Goal: Task Accomplishment & Management: Complete application form

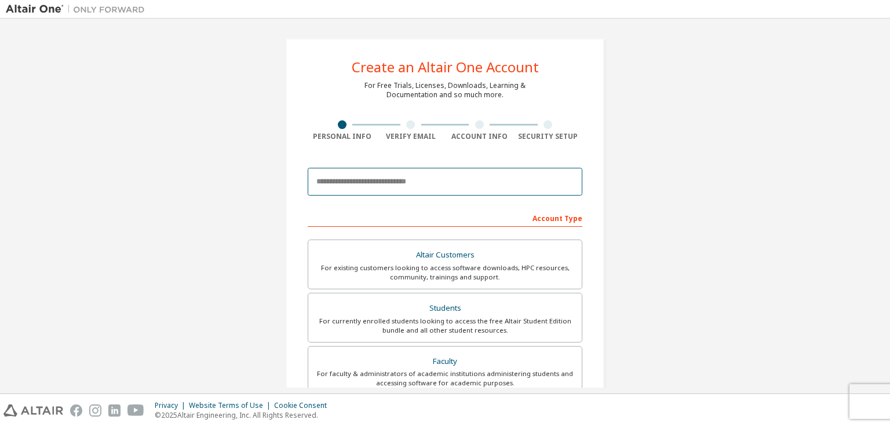
click at [400, 176] on input "email" at bounding box center [445, 182] width 275 height 28
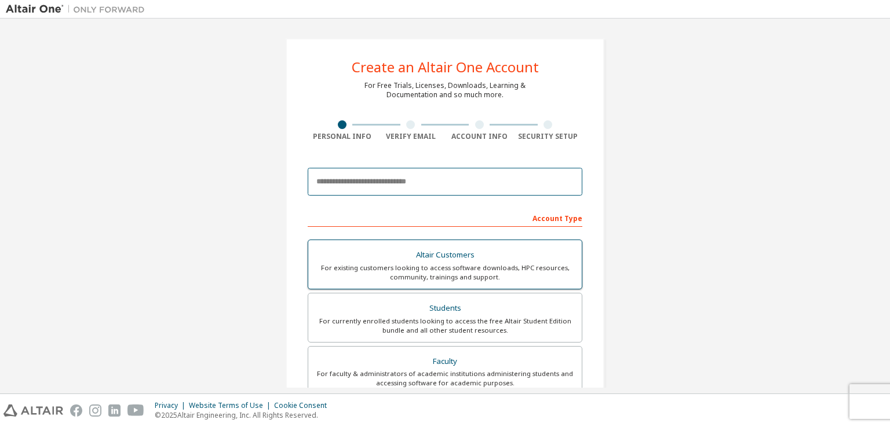
type input "**********"
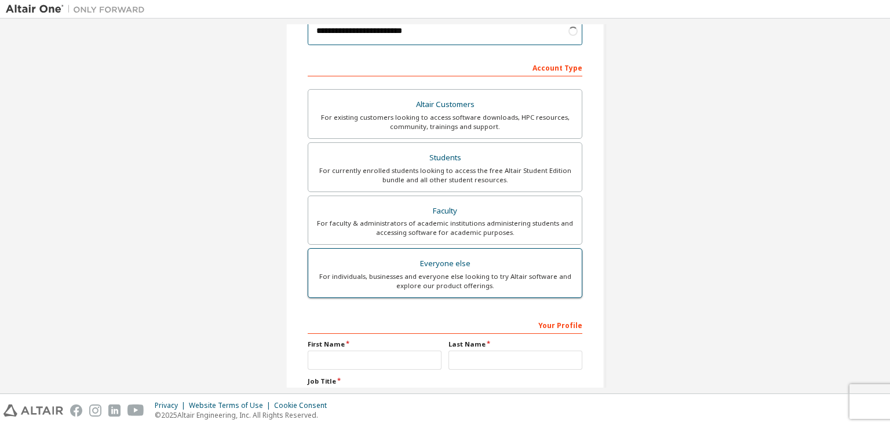
scroll to position [174, 0]
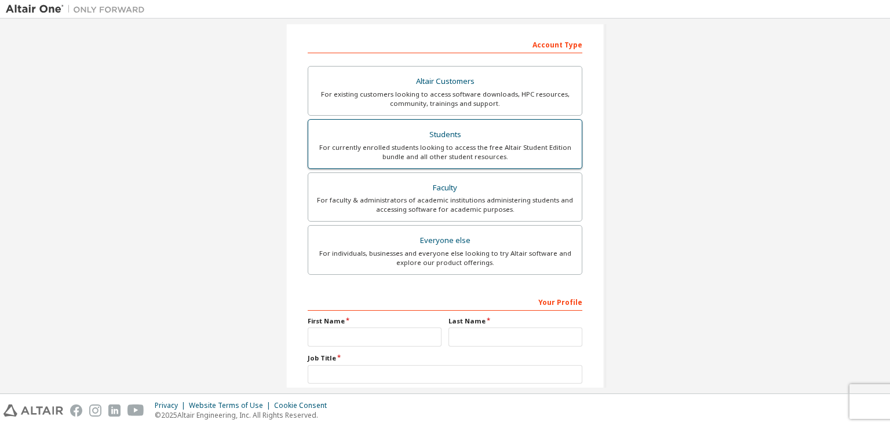
click at [449, 145] on div "For currently enrolled students looking to access the free Altair Student Editi…" at bounding box center [444, 152] width 259 height 19
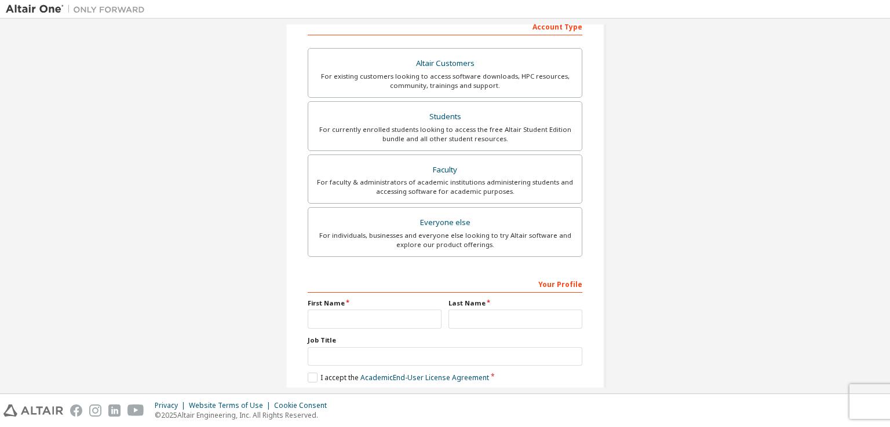
scroll to position [232, 0]
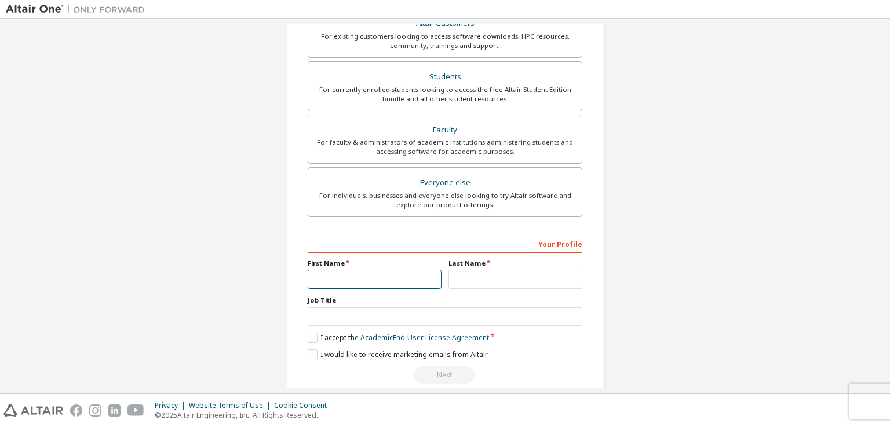
click at [387, 276] on input "text" at bounding box center [375, 279] width 134 height 19
click at [394, 277] on input "text" at bounding box center [375, 279] width 134 height 19
type input "*******"
click at [489, 266] on div "Last Name" at bounding box center [515, 274] width 141 height 30
click at [489, 275] on input "text" at bounding box center [515, 279] width 134 height 19
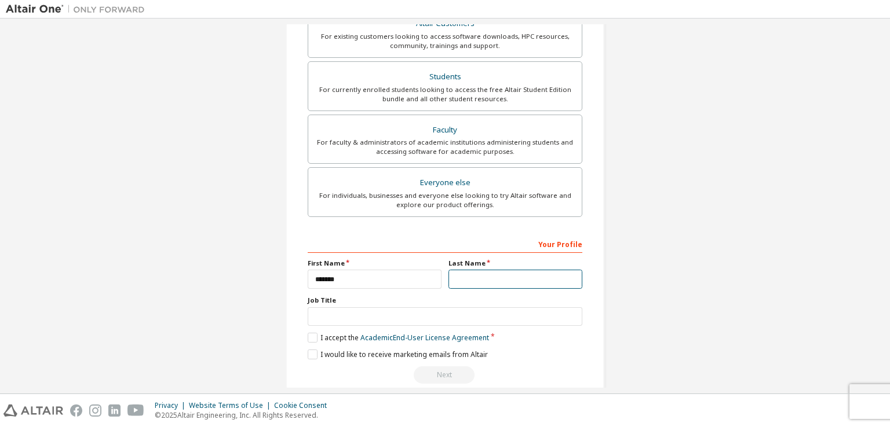
type input "****"
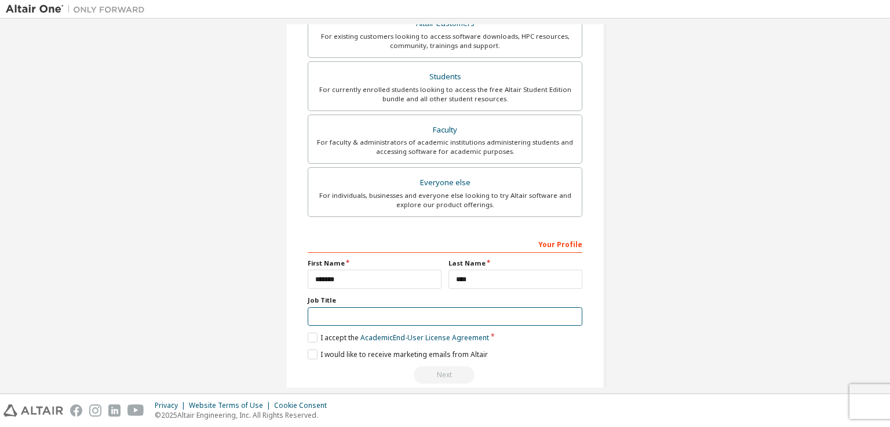
click at [371, 320] on input "text" at bounding box center [445, 317] width 275 height 19
click at [386, 308] on input "text" at bounding box center [445, 317] width 275 height 19
click at [308, 337] on label "I accept the Academic End-User License Agreement" at bounding box center [398, 338] width 181 height 10
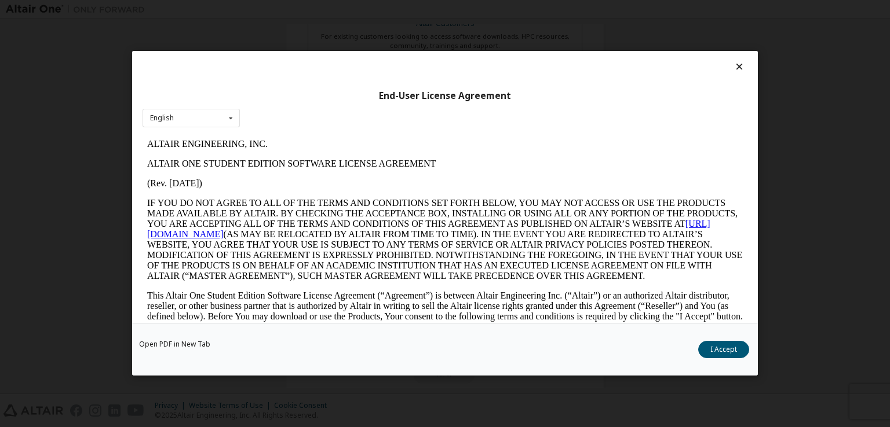
scroll to position [0, 0]
click at [734, 346] on button "I Accept" at bounding box center [723, 350] width 51 height 17
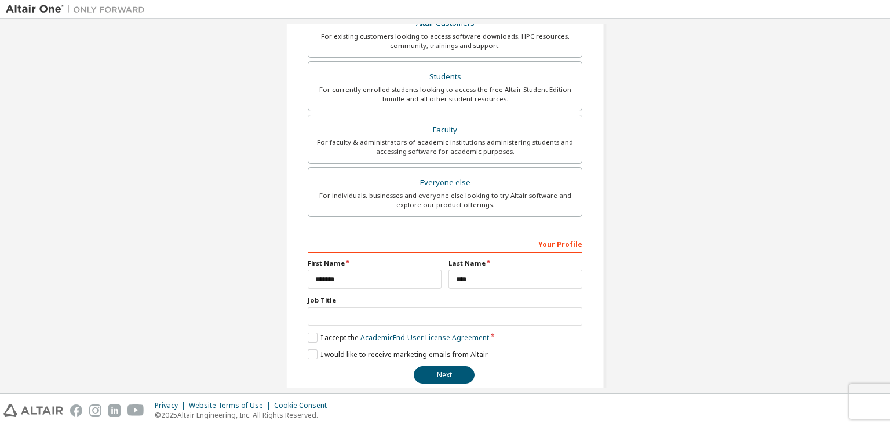
click at [301, 353] on div "**********" at bounding box center [445, 100] width 319 height 586
click at [308, 353] on label "I would like to receive marketing emails from Altair" at bounding box center [398, 355] width 180 height 10
click at [429, 376] on button "Next" at bounding box center [444, 375] width 61 height 17
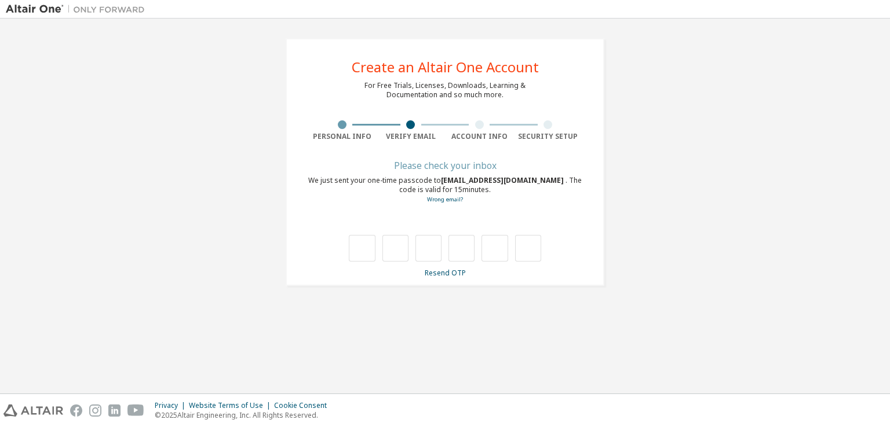
type input "*"
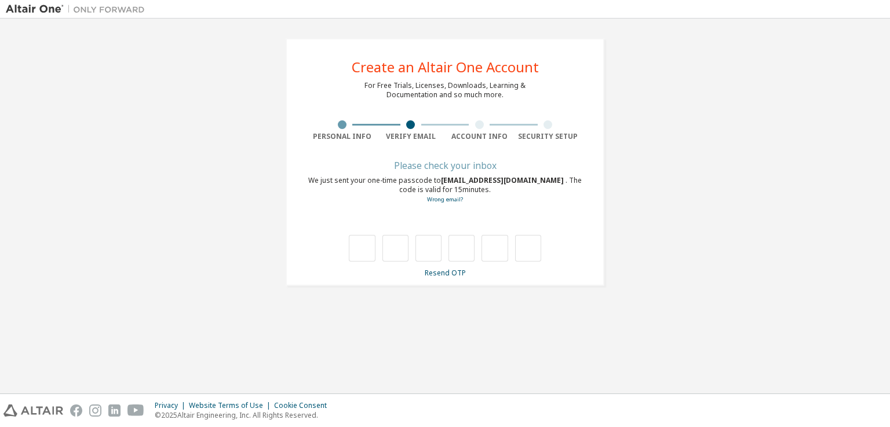
type input "*"
